Goal: Find specific page/section: Find specific page/section

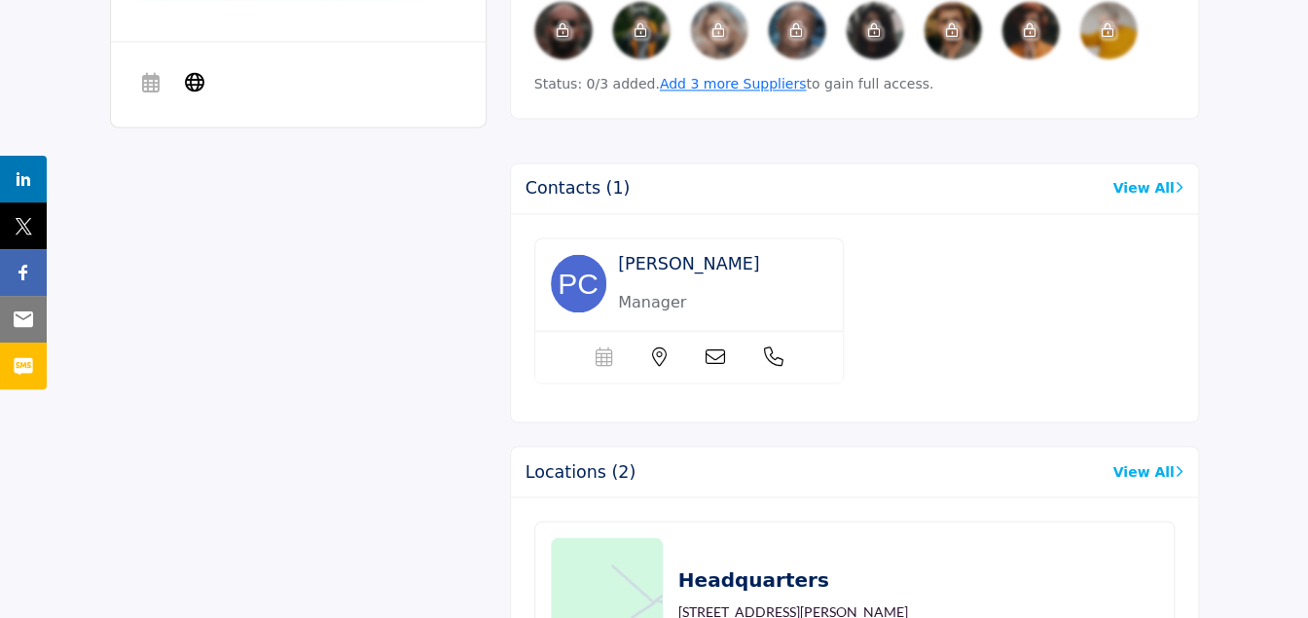
scroll to position [1071, 0]
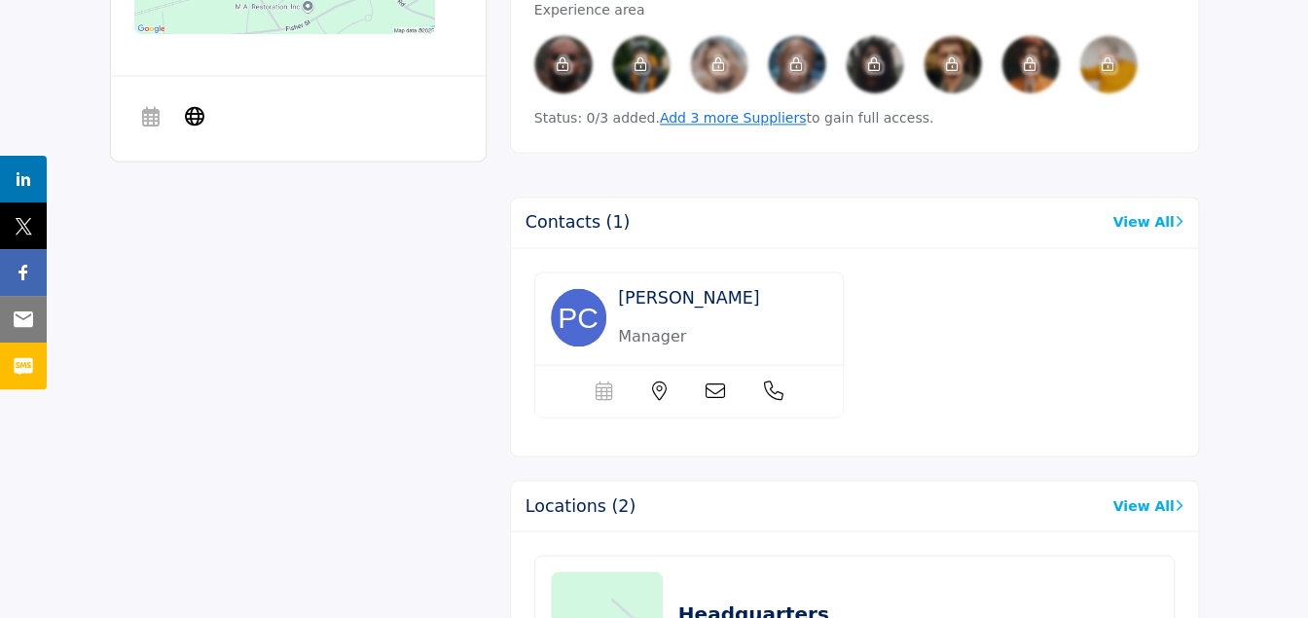
click at [429, 402] on div "About Contractor Services Services Offered Preventative Ice Treatments, Plowing" at bounding box center [654, 179] width 1089 height 1417
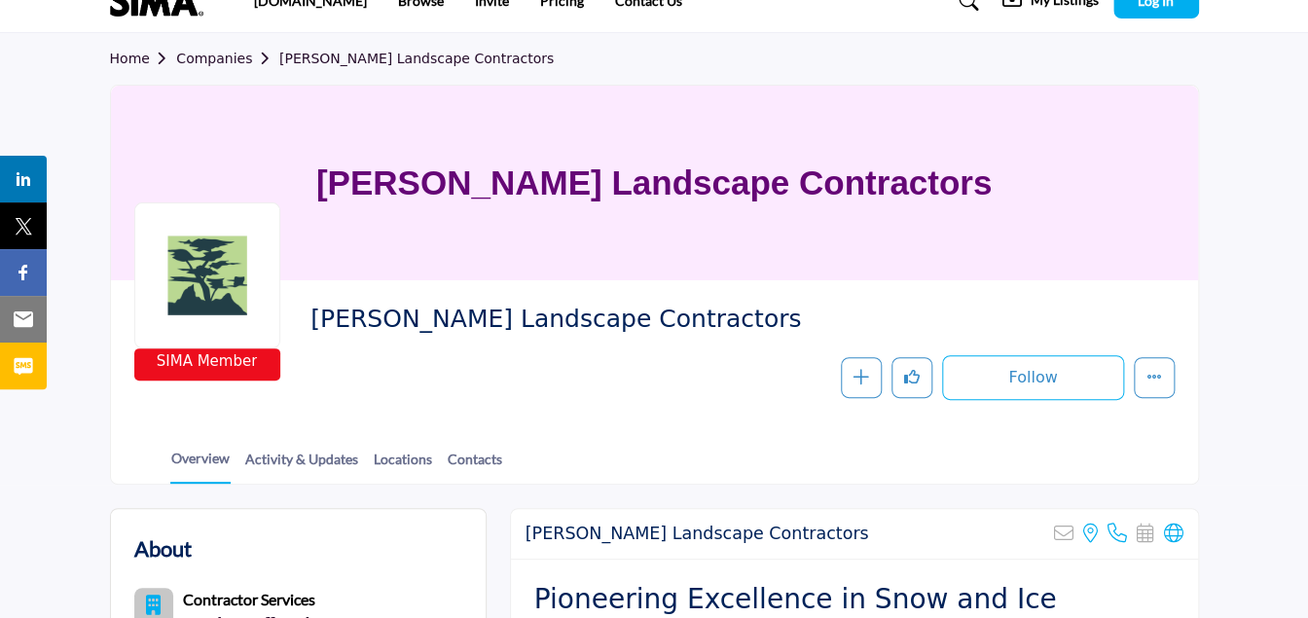
scroll to position [0, 0]
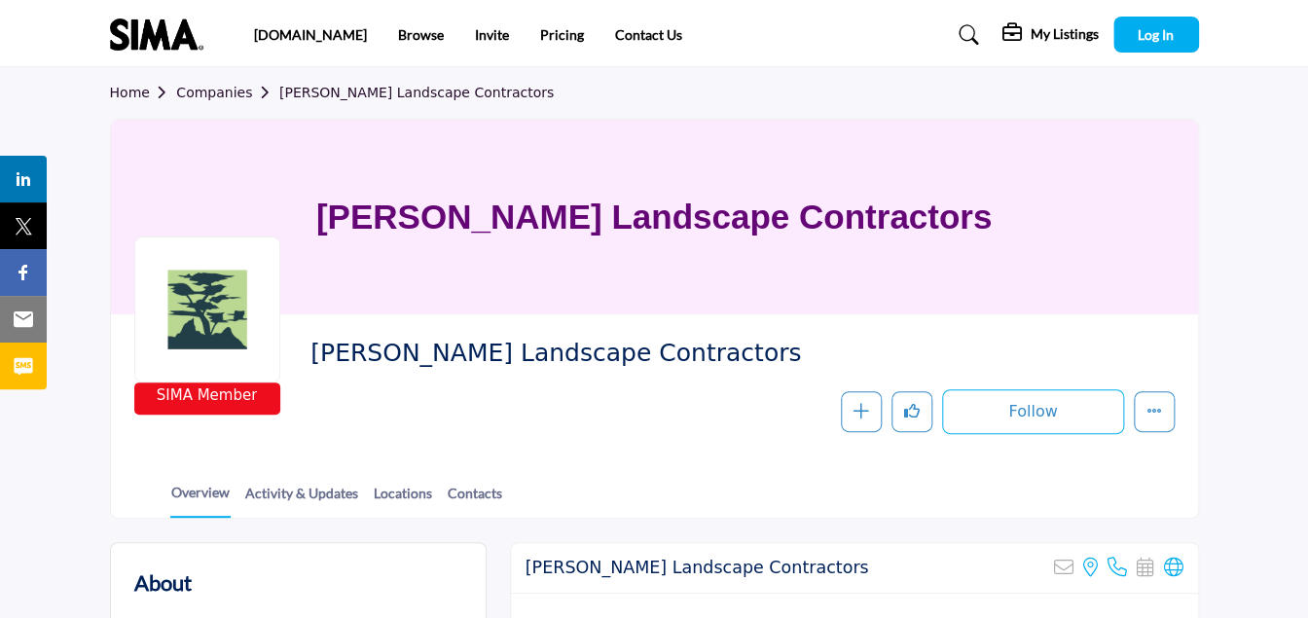
click at [214, 98] on link "Companies" at bounding box center [227, 93] width 103 height 16
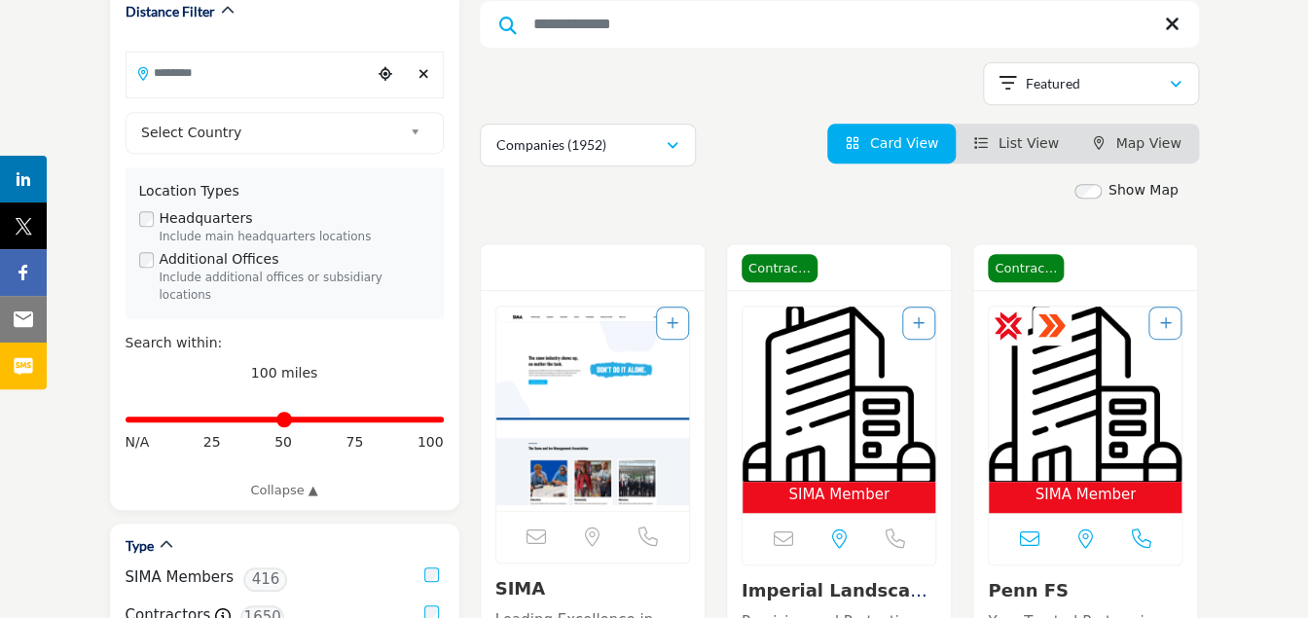
scroll to position [281, 0]
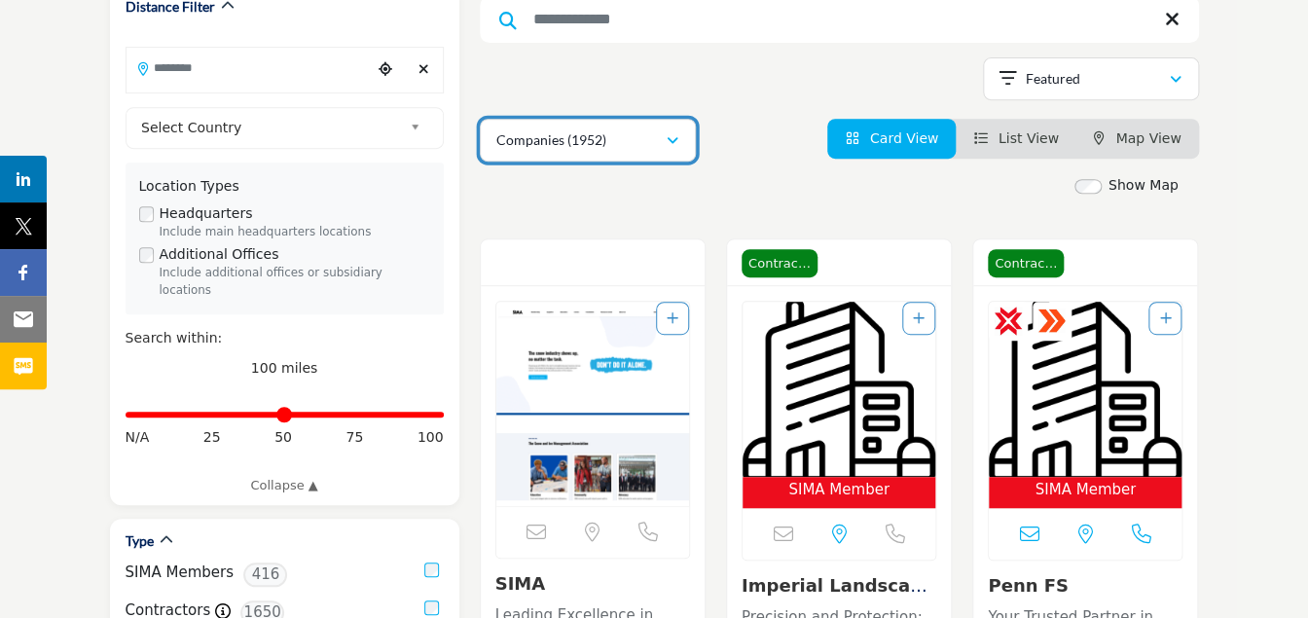
click at [657, 139] on div "Companies (1952)" at bounding box center [580, 139] width 169 height 23
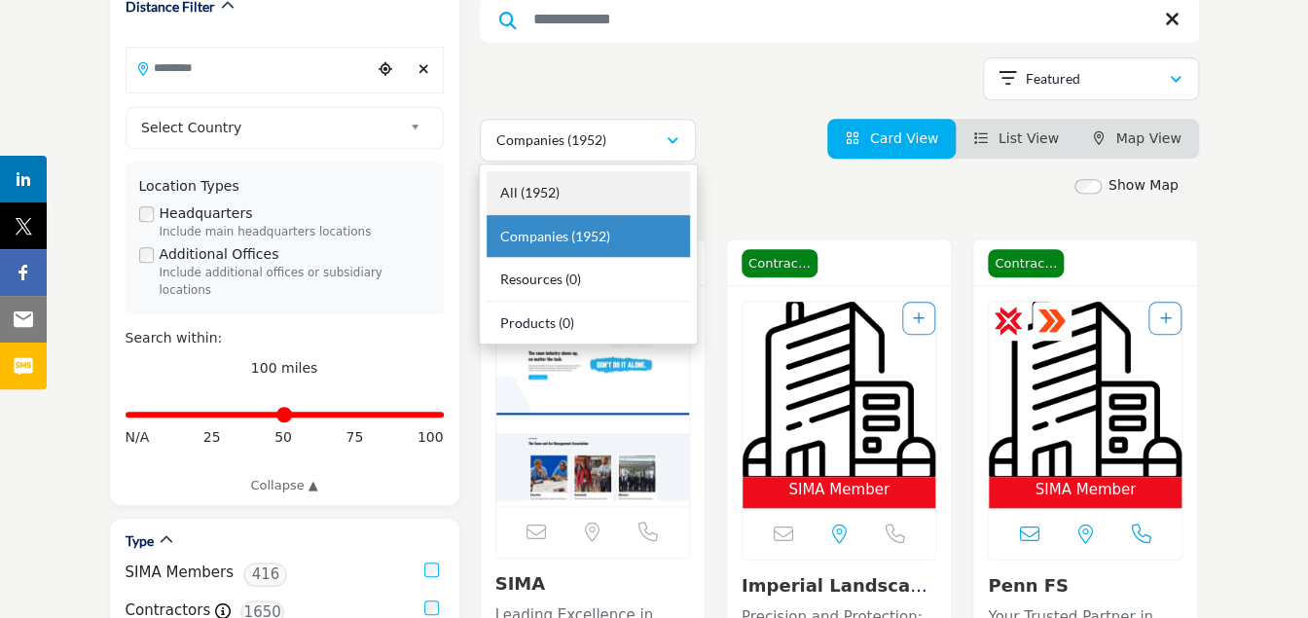
click at [555, 196] on b "(1952)" at bounding box center [540, 192] width 39 height 17
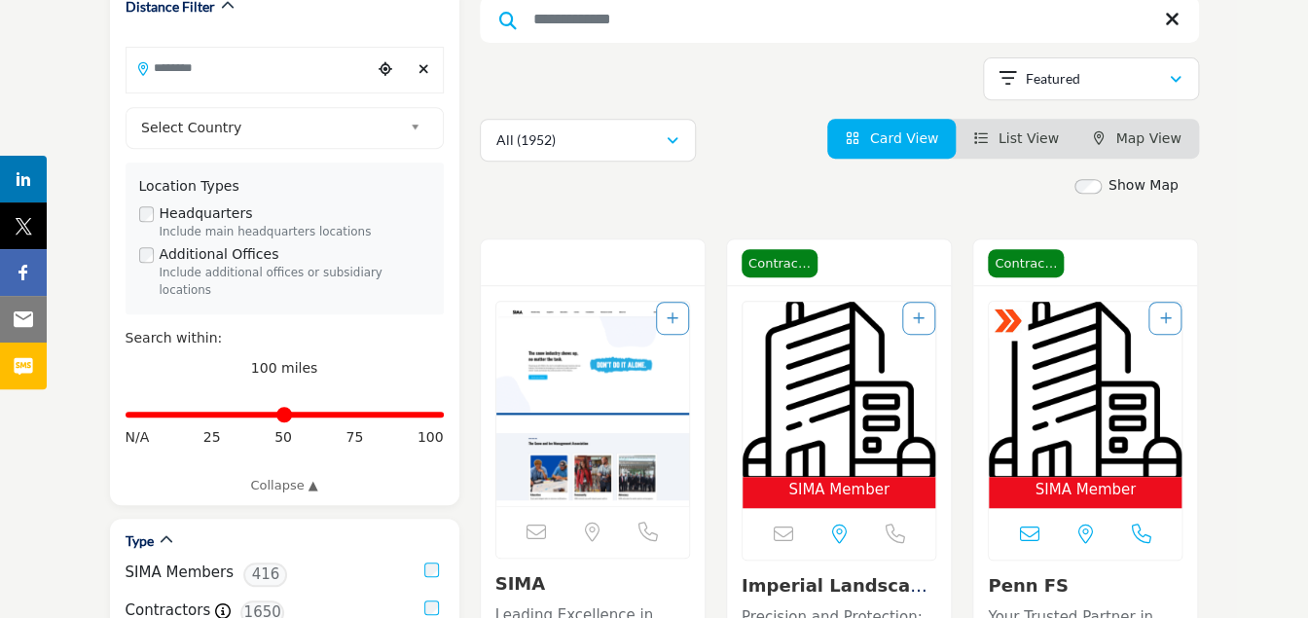
click at [987, 139] on icon "View List" at bounding box center [980, 138] width 14 height 14
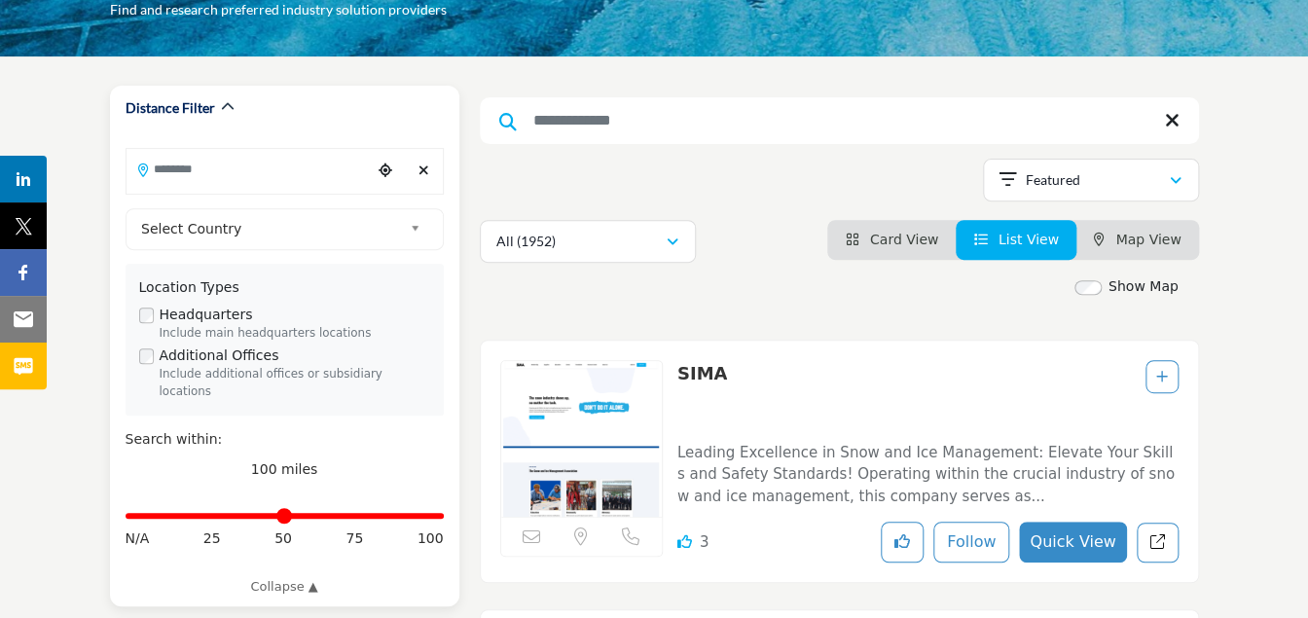
scroll to position [87, 0]
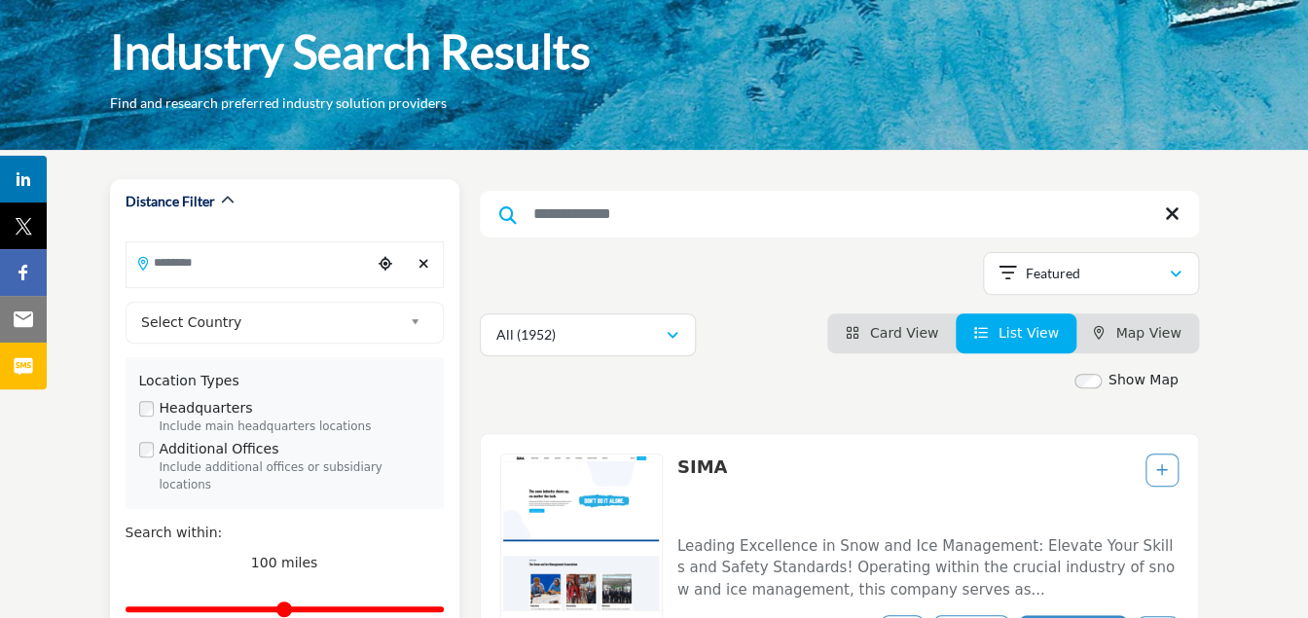
click at [289, 265] on input "Search Location" at bounding box center [249, 262] width 245 height 38
click at [257, 323] on span "Select Country" at bounding box center [271, 321] width 261 height 23
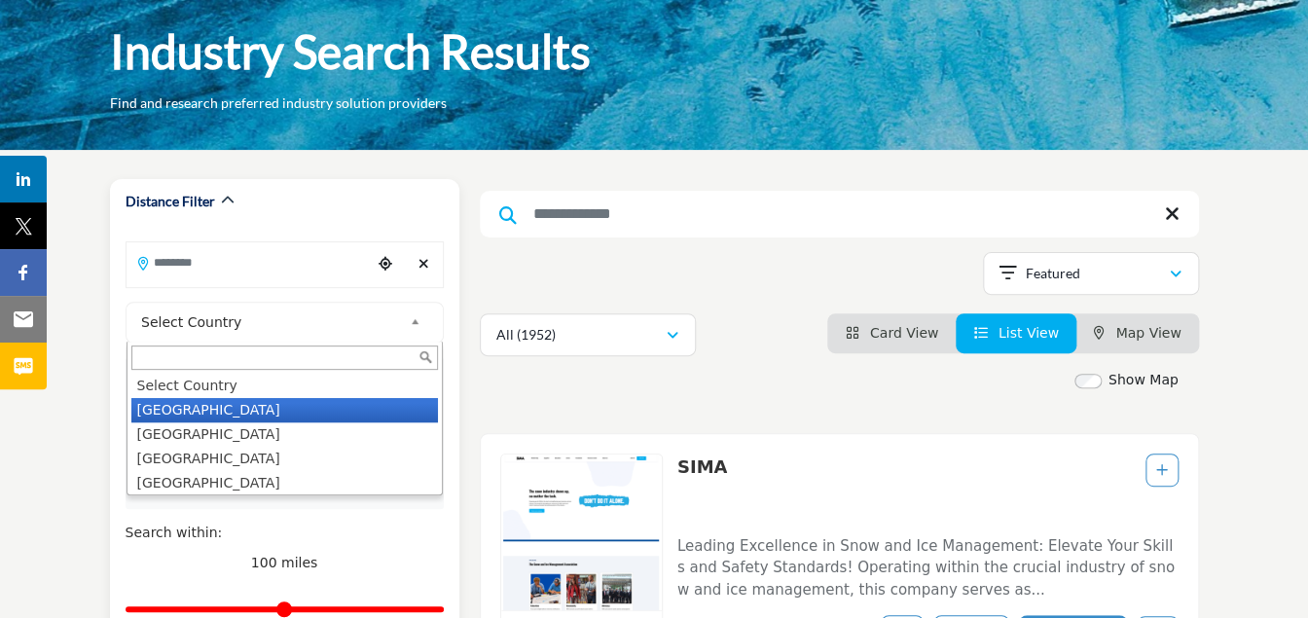
click at [224, 410] on li "[GEOGRAPHIC_DATA]" at bounding box center [284, 410] width 307 height 24
click at [224, 410] on label "Headquarters" at bounding box center [206, 408] width 93 height 20
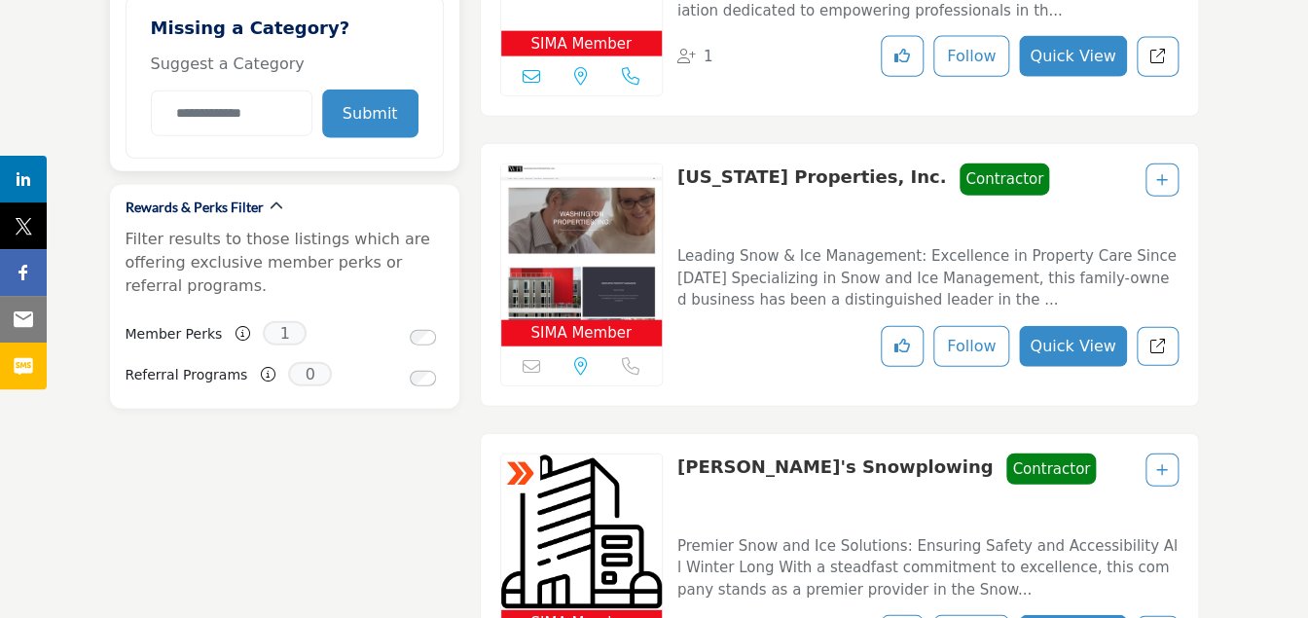
scroll to position [1839, 0]
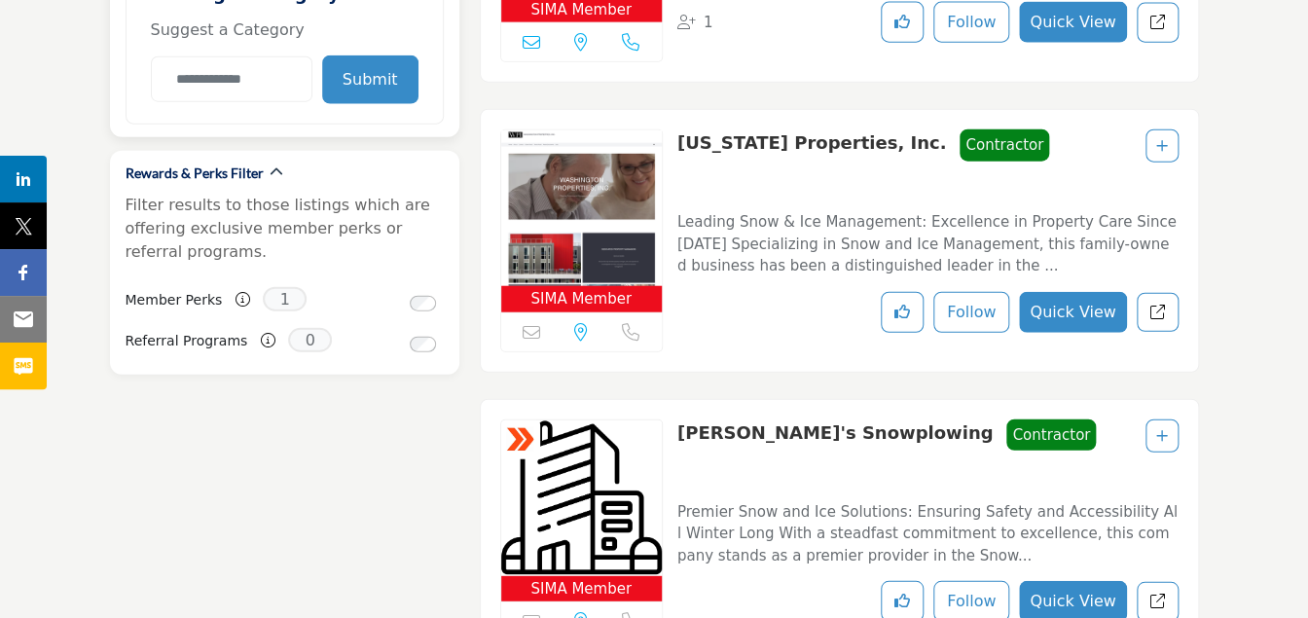
click at [380, 62] on button "Submit" at bounding box center [370, 79] width 96 height 49
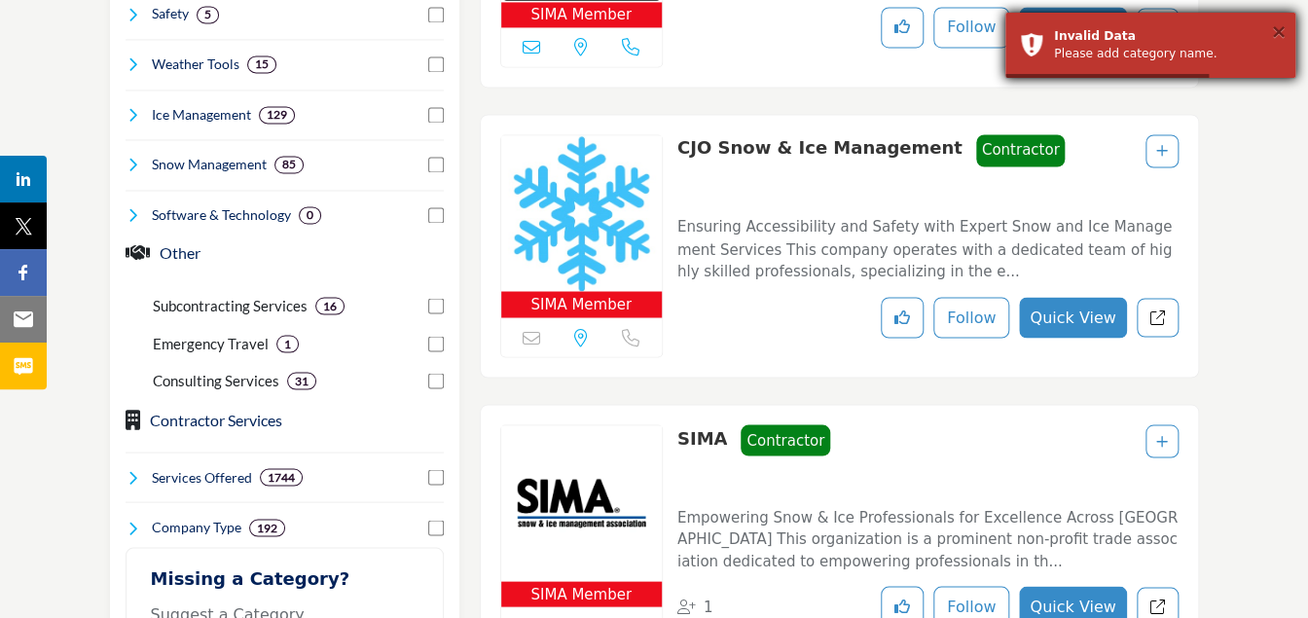
scroll to position [1157, 0]
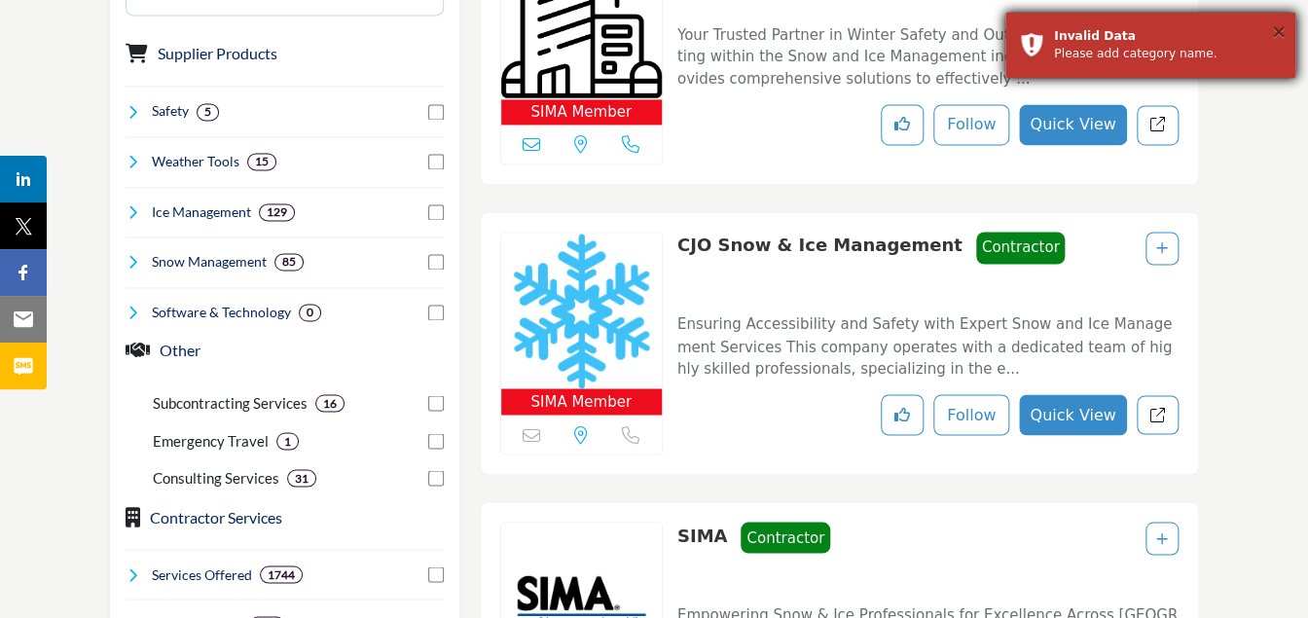
click at [1276, 28] on button "×" at bounding box center [1278, 30] width 17 height 19
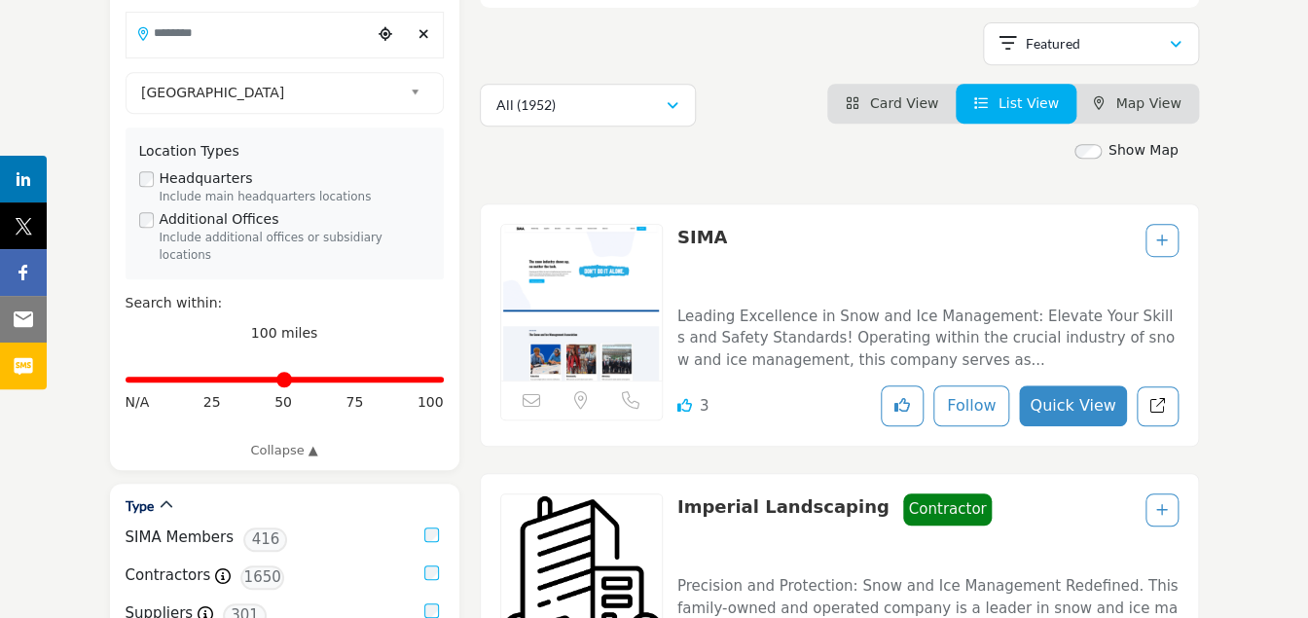
scroll to position [281, 0]
